Goal: Browse casually: Explore the website without a specific task or goal

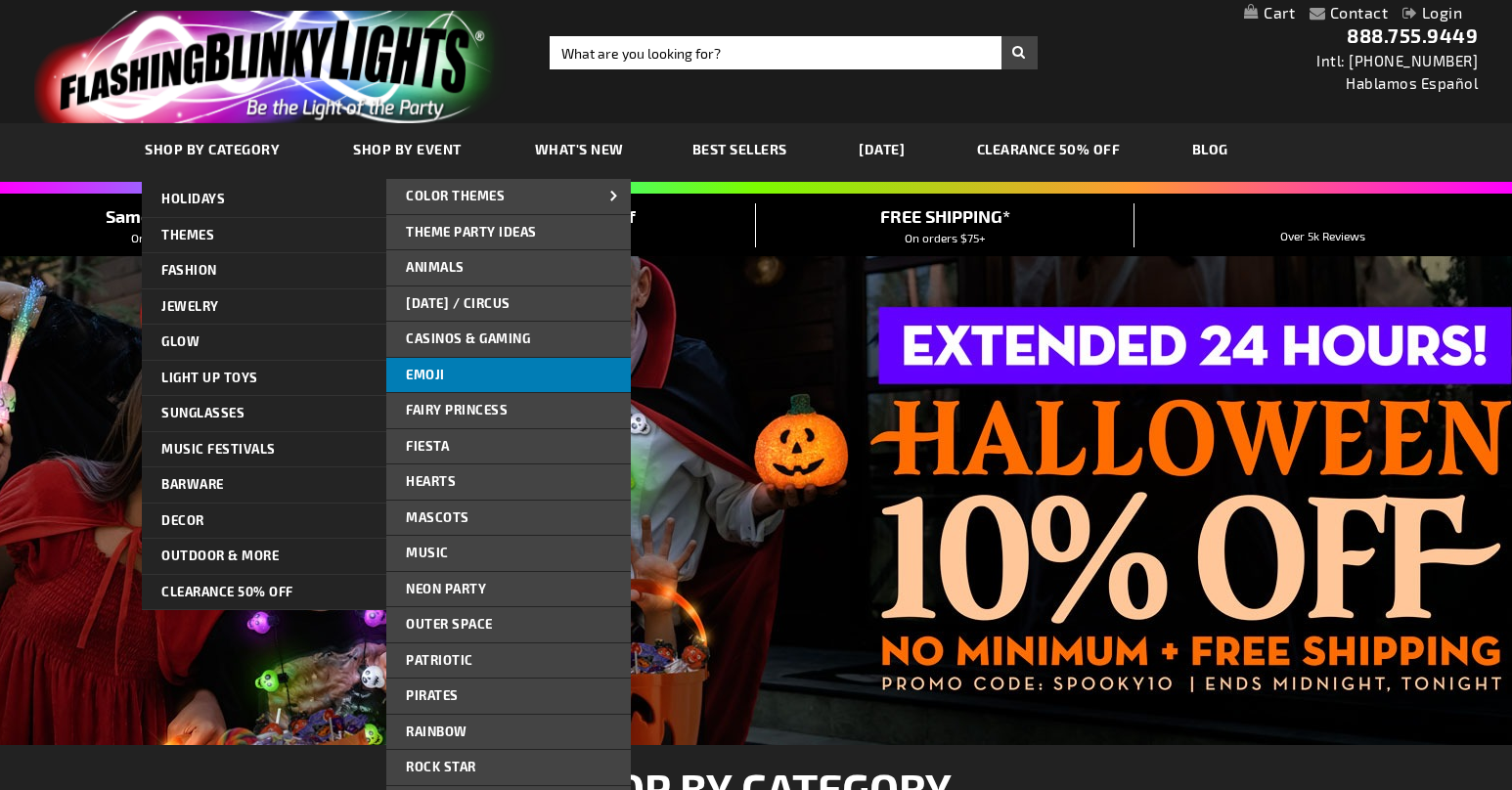
click at [471, 377] on link "Emoji" at bounding box center [508, 375] width 245 height 35
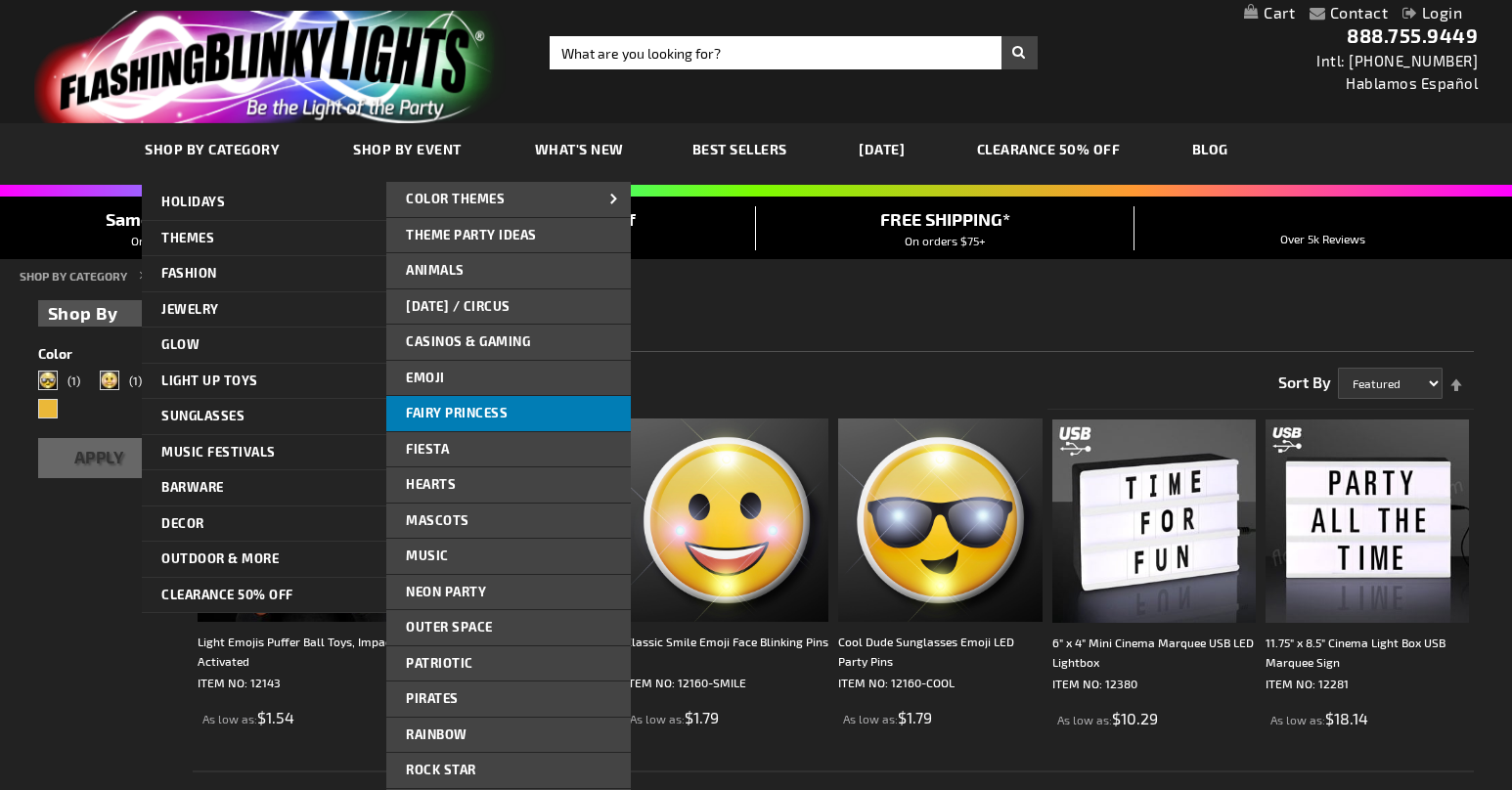
click at [465, 415] on span "Fairy Princess" at bounding box center [456, 413] width 101 height 16
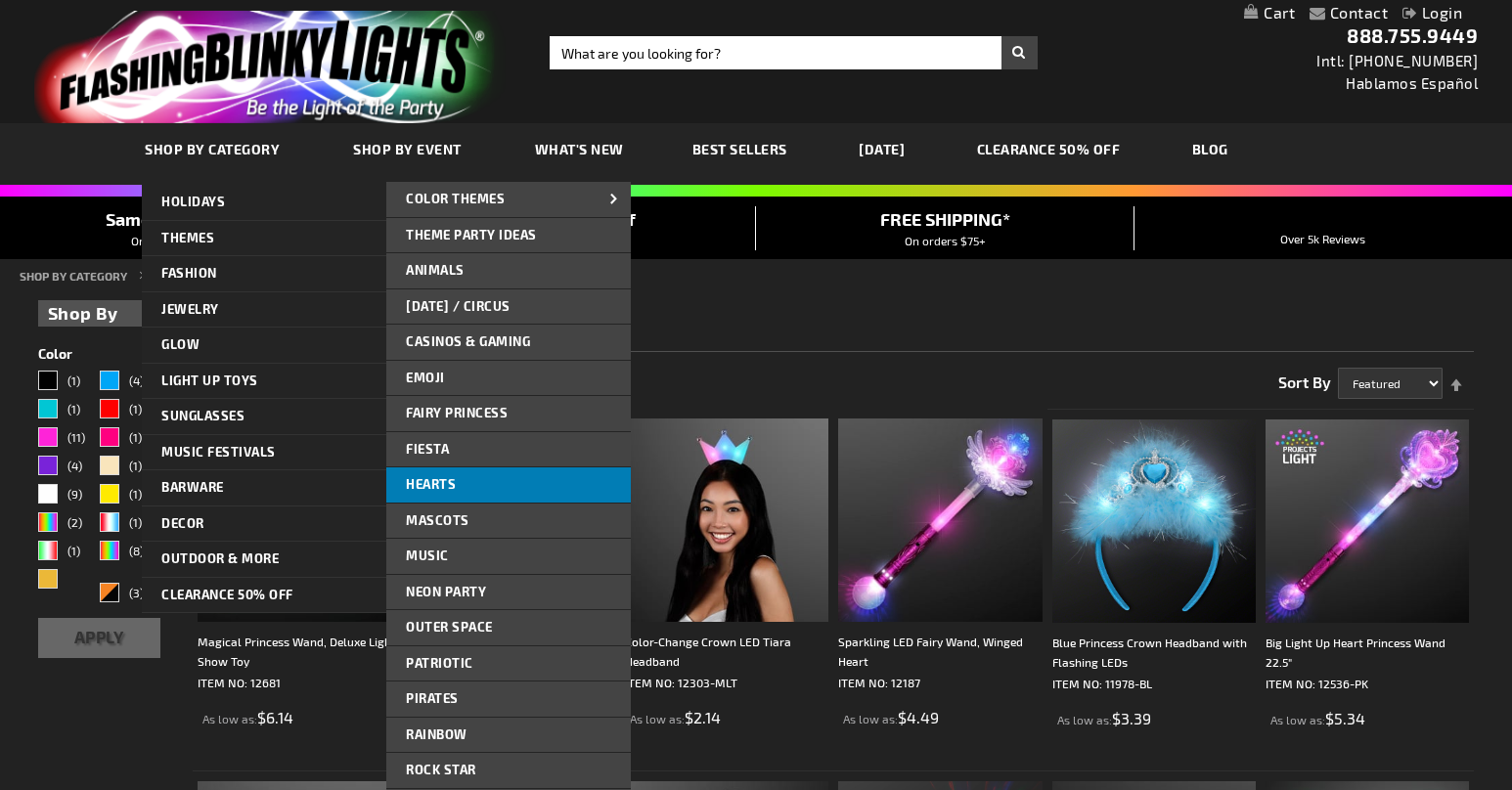
click at [447, 486] on span "Hearts" at bounding box center [431, 483] width 50 height 16
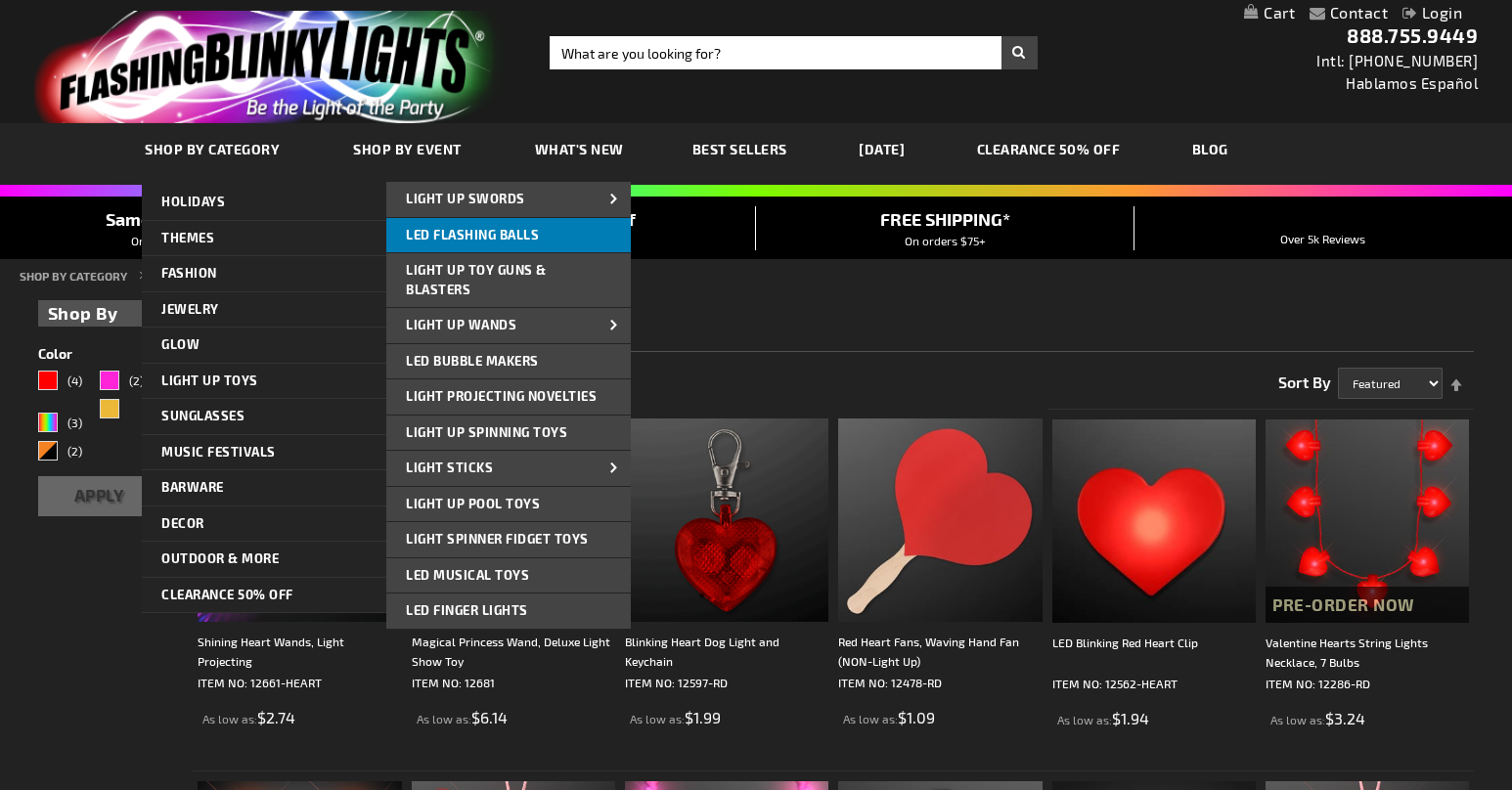
click at [479, 234] on span "LED Flashing Balls" at bounding box center [472, 235] width 133 height 16
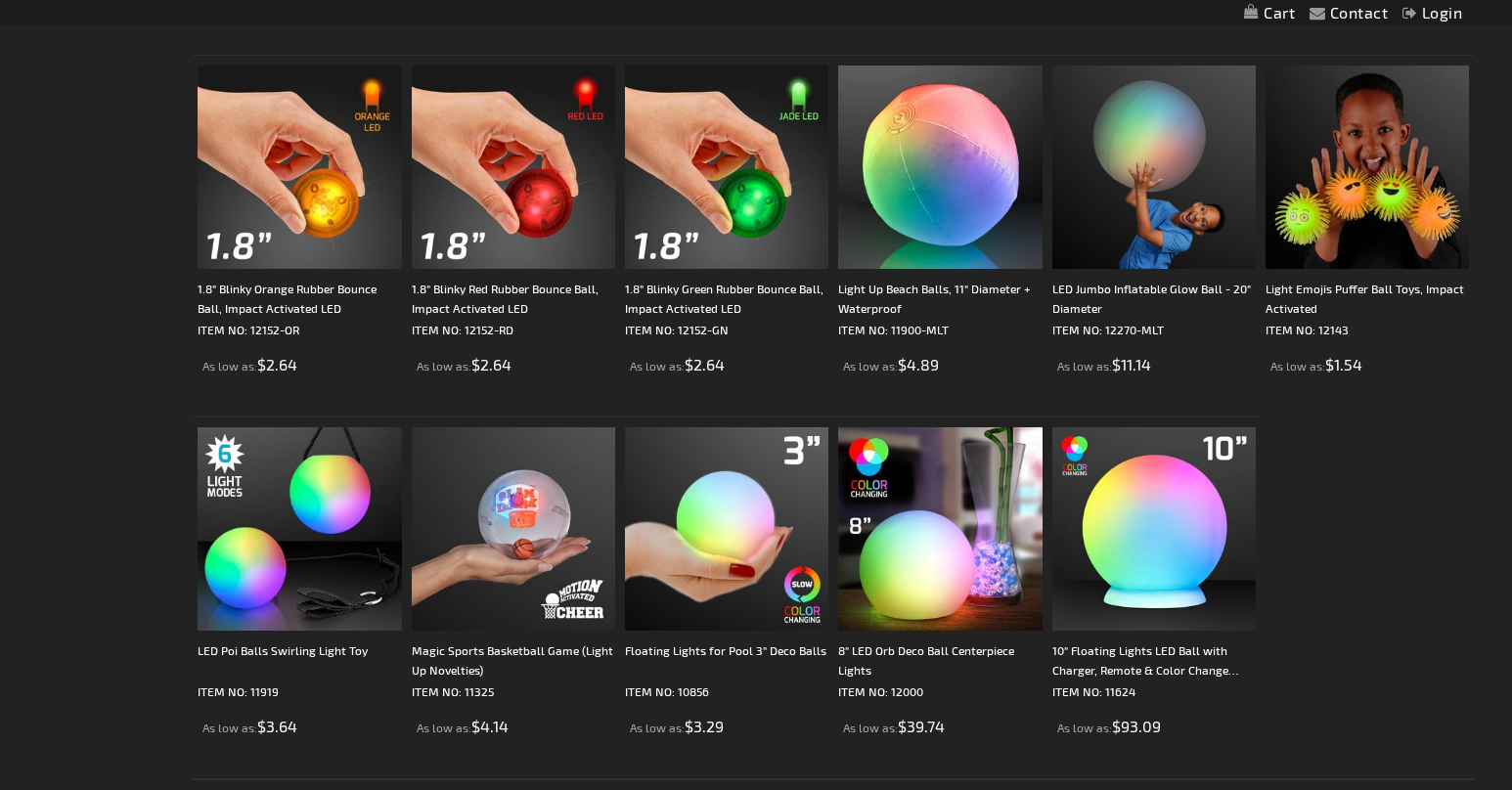
scroll to position [716, 0]
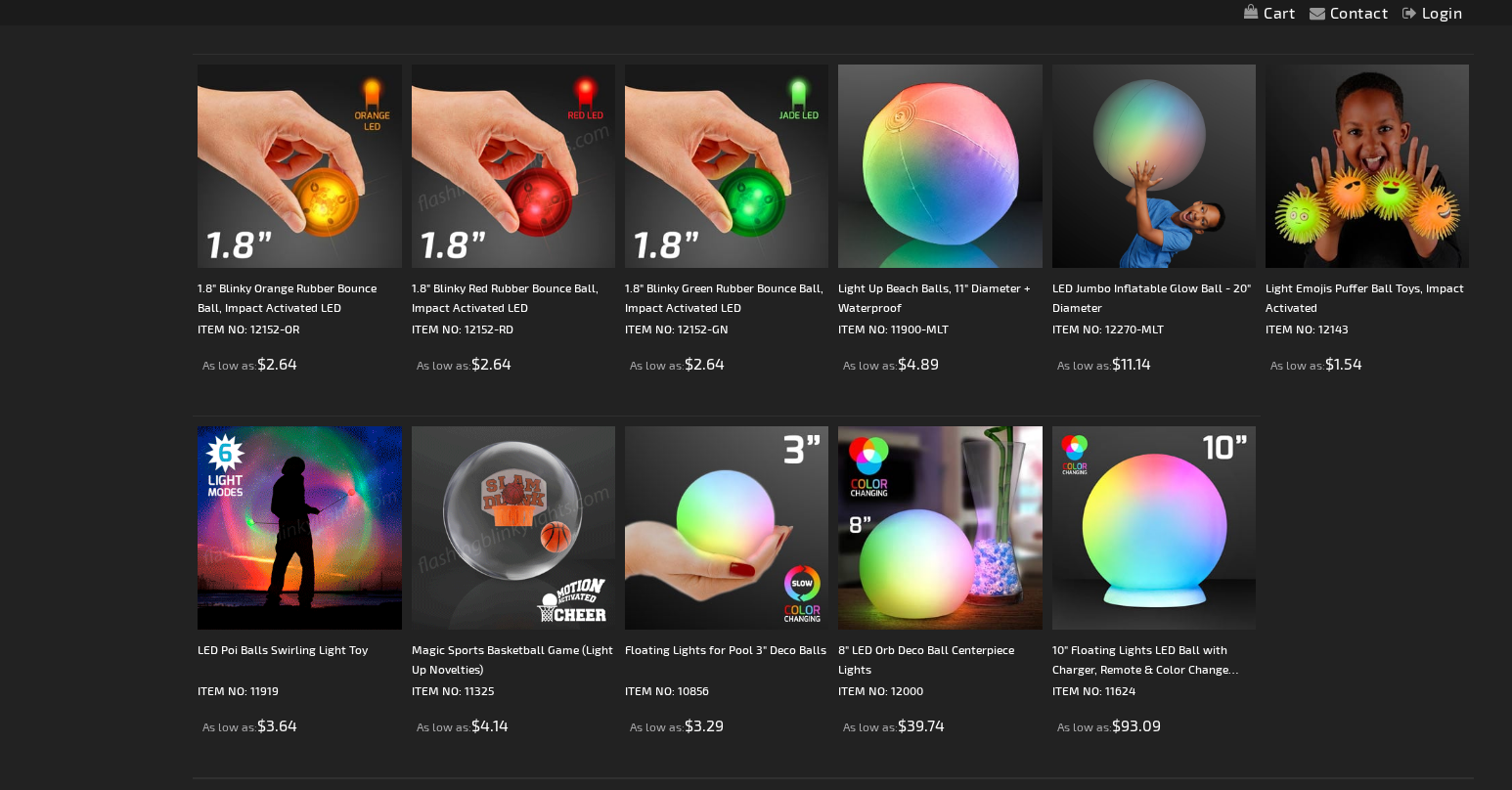
click at [513, 538] on img at bounding box center [513, 528] width 204 height 203
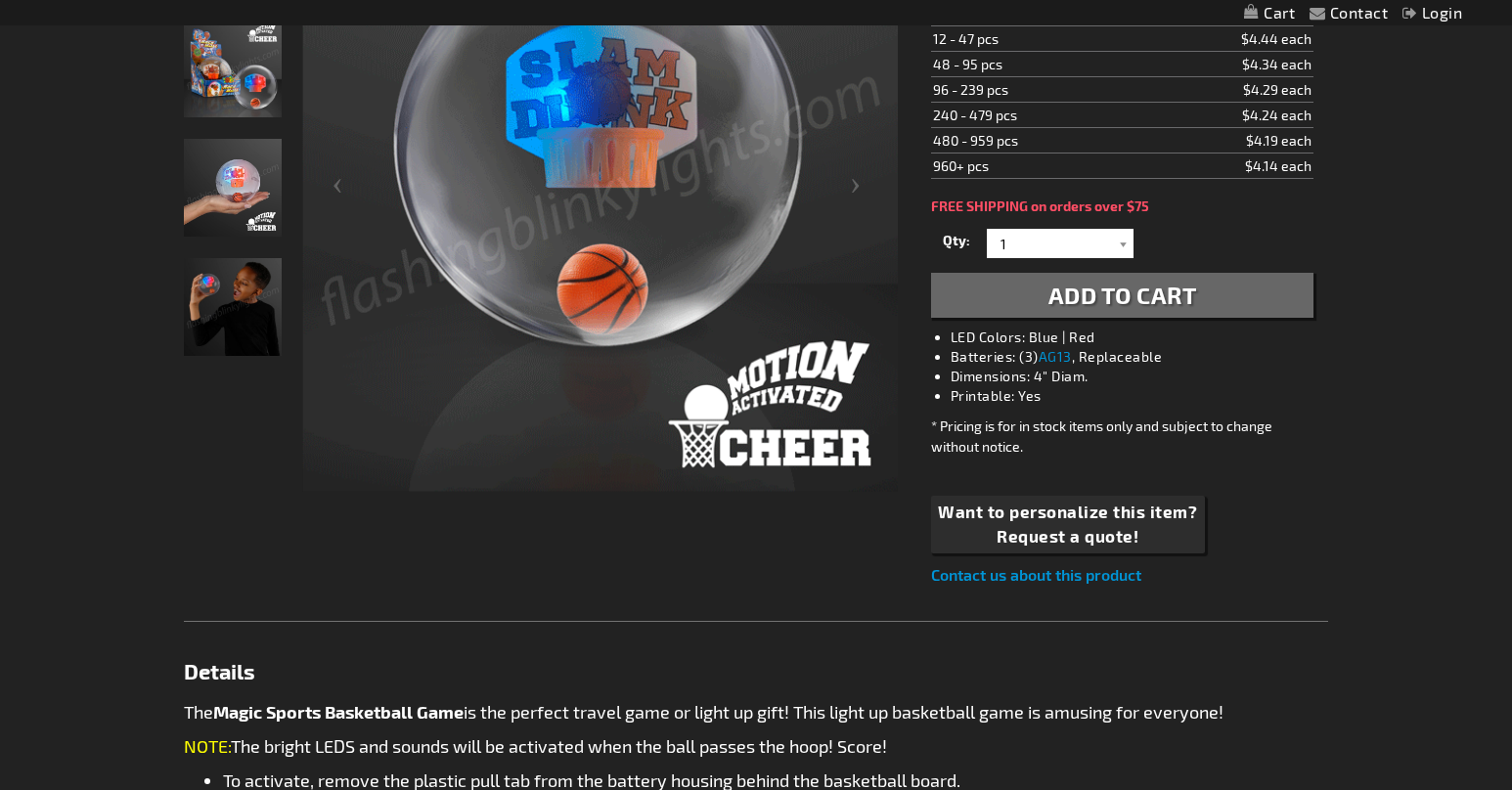
scroll to position [108, 0]
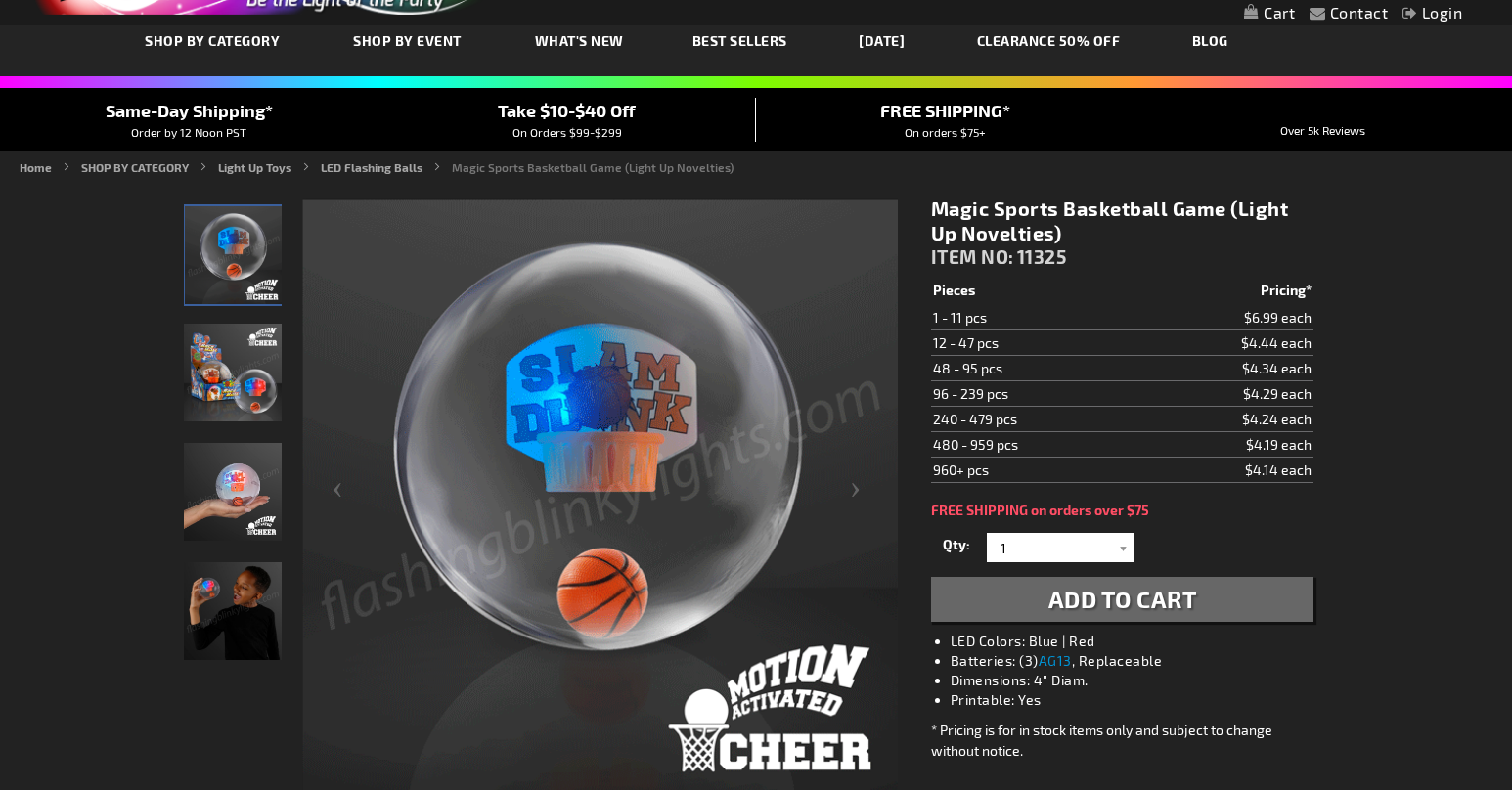
click at [241, 376] on img "LED Light Up Magic Basketball Game" at bounding box center [232, 371] width 97 height 97
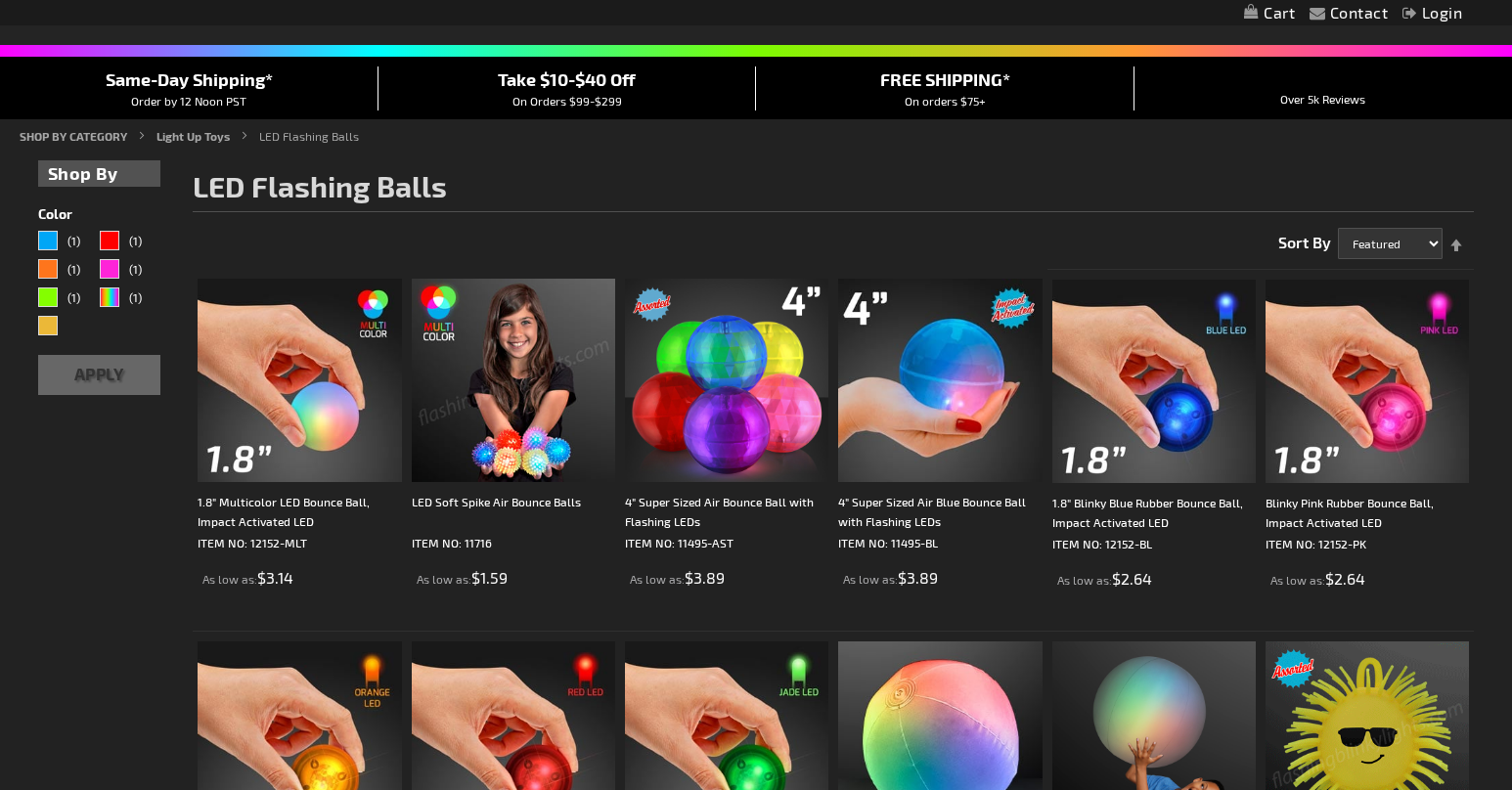
scroll to position [139, 0]
